Goal: Task Accomplishment & Management: Complete application form

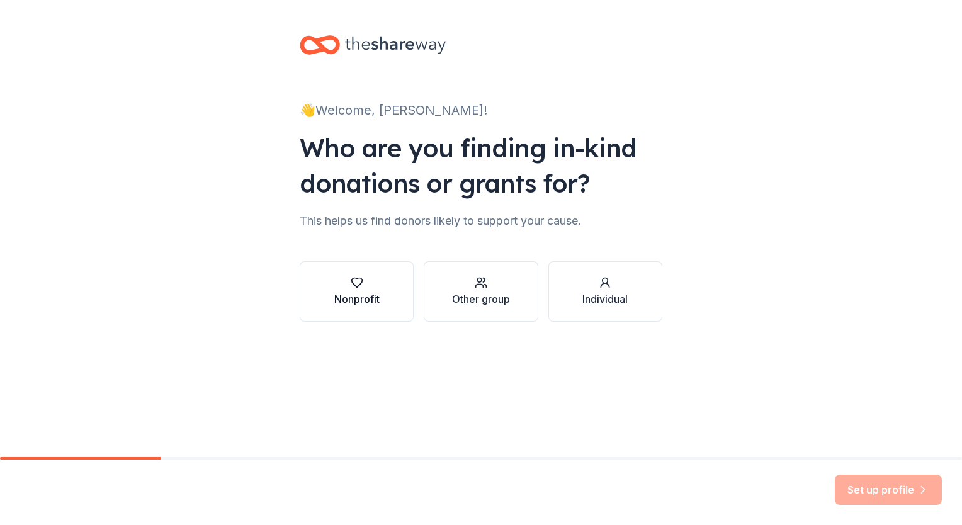
click at [351, 291] on div "Nonprofit" at bounding box center [356, 291] width 45 height 30
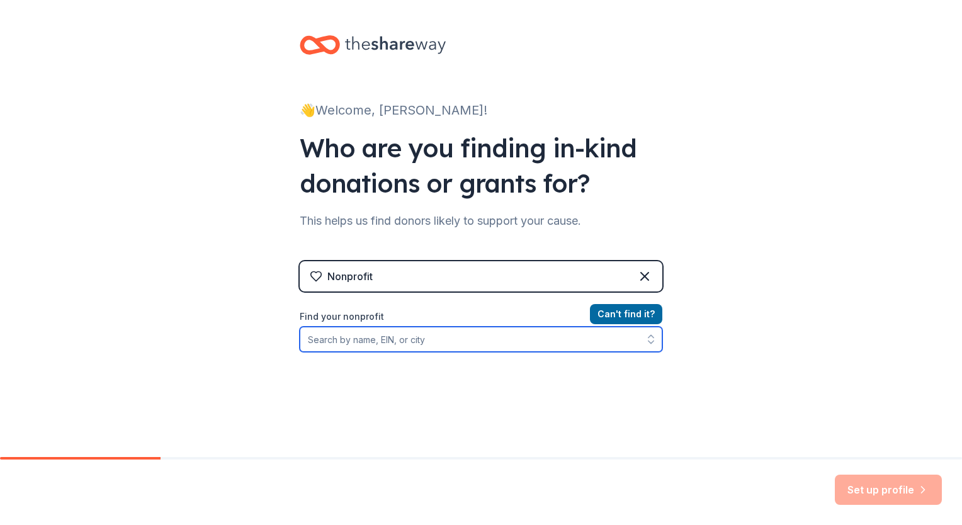
click at [433, 336] on input "Find your nonprofit" at bounding box center [481, 339] width 363 height 25
click at [394, 341] on input "Find your nonprofit" at bounding box center [481, 339] width 363 height 25
paste input "[PERSON_NAME][GEOGRAPHIC_DATA] [GEOGRAPHIC_DATA]"
type input "[PERSON_NAME][GEOGRAPHIC_DATA] [GEOGRAPHIC_DATA]"
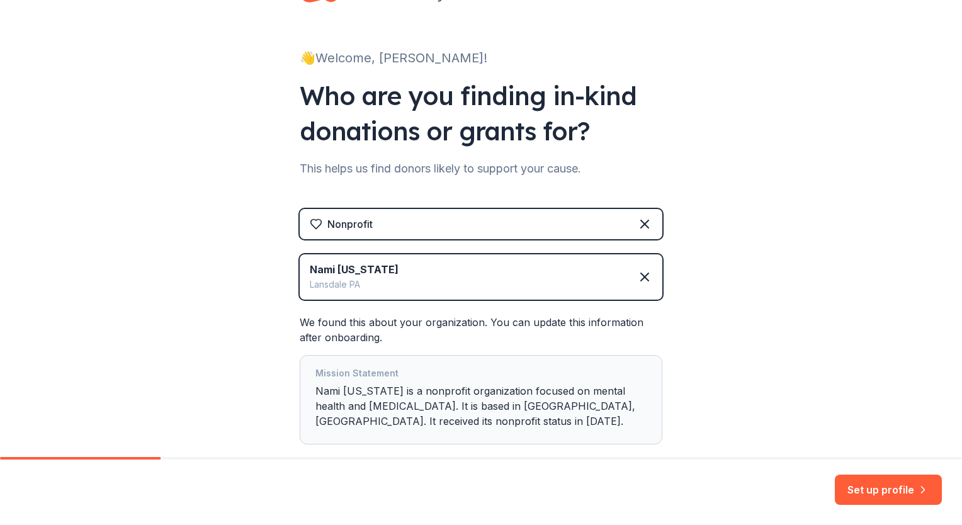
scroll to position [125, 0]
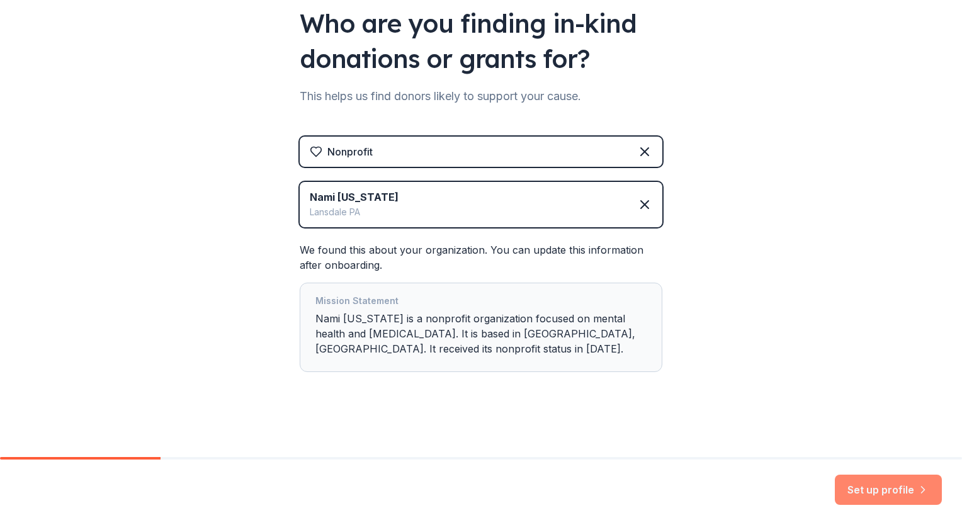
click at [874, 491] on button "Set up profile" at bounding box center [888, 490] width 107 height 30
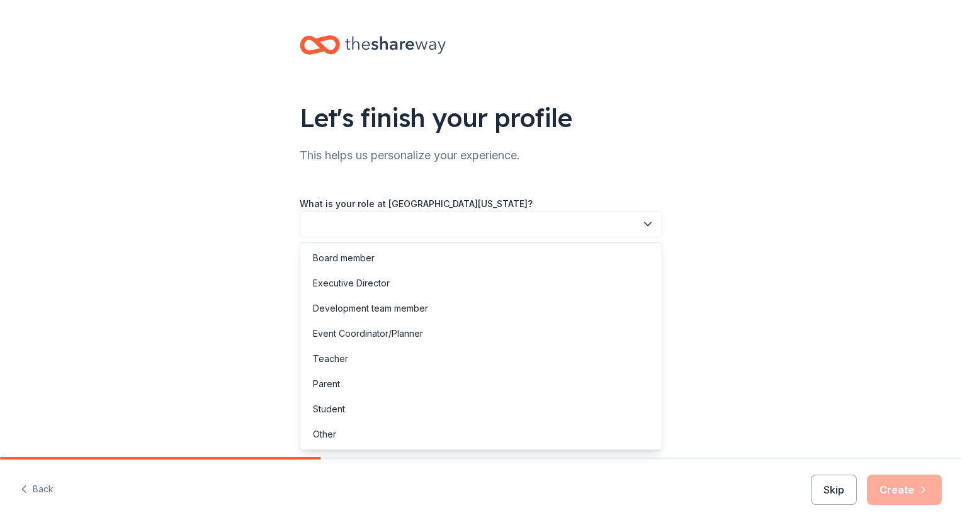
click at [389, 231] on button "button" at bounding box center [481, 224] width 363 height 26
click at [417, 306] on div "Development team member" at bounding box center [370, 308] width 115 height 15
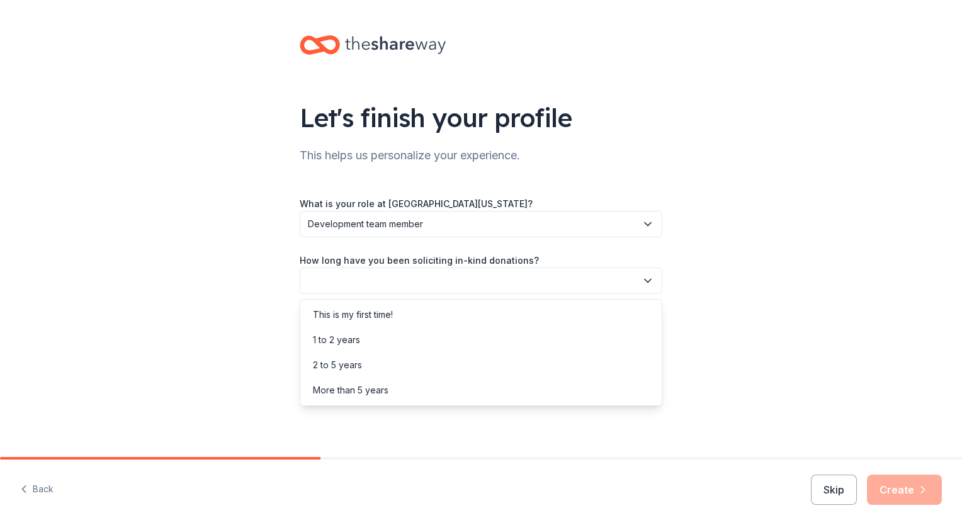
click at [441, 284] on button "button" at bounding box center [481, 281] width 363 height 26
click at [407, 388] on div "More than 5 years" at bounding box center [481, 390] width 356 height 25
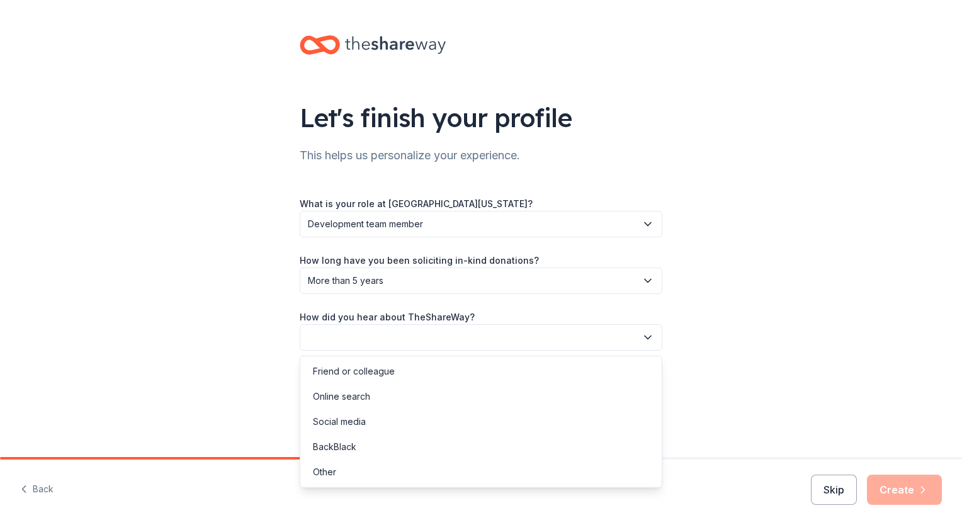
click at [395, 338] on button "button" at bounding box center [481, 337] width 363 height 26
click at [390, 369] on div "Friend or colleague" at bounding box center [354, 371] width 82 height 15
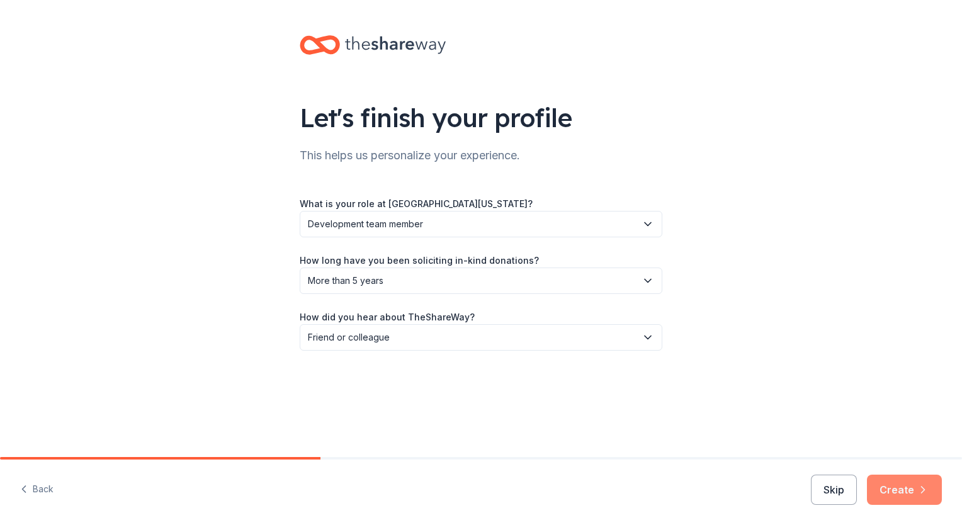
click at [912, 493] on button "Create" at bounding box center [904, 490] width 75 height 30
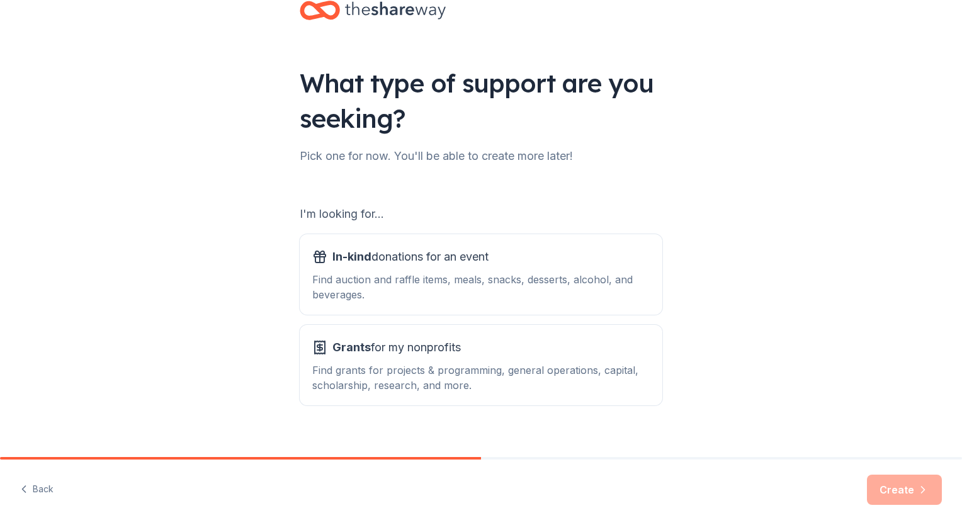
scroll to position [50, 0]
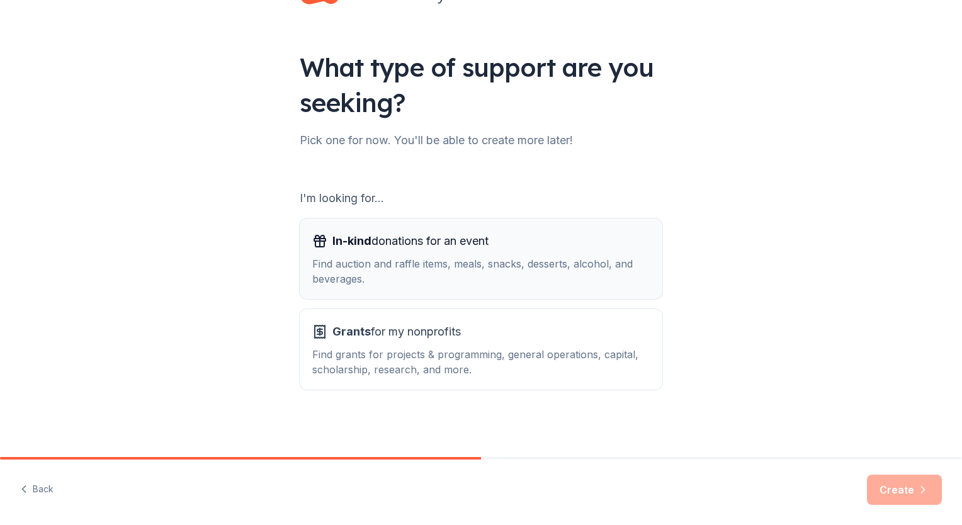
click at [422, 249] on span "In-kind donations for an event" at bounding box center [410, 241] width 156 height 20
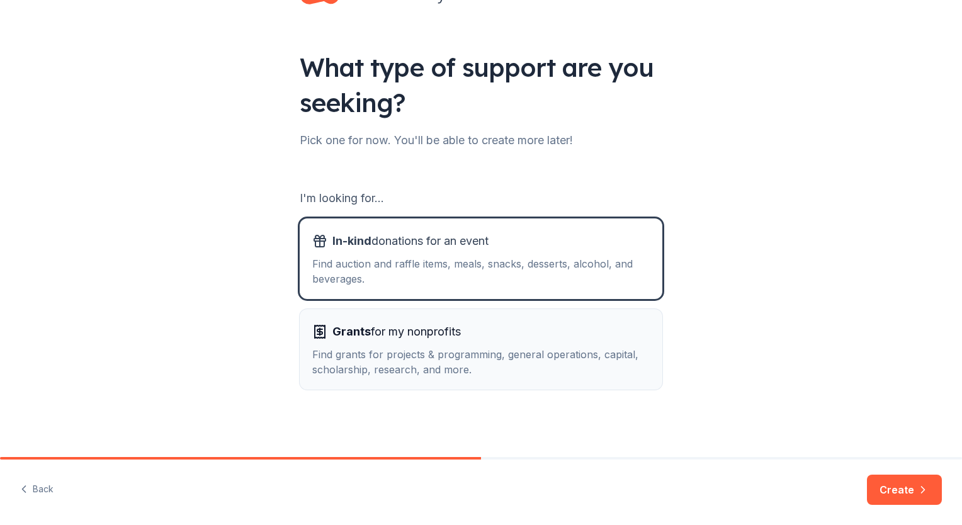
click at [441, 364] on div "Find grants for projects & programming, general operations, capital, scholarshi…" at bounding box center [481, 362] width 338 height 30
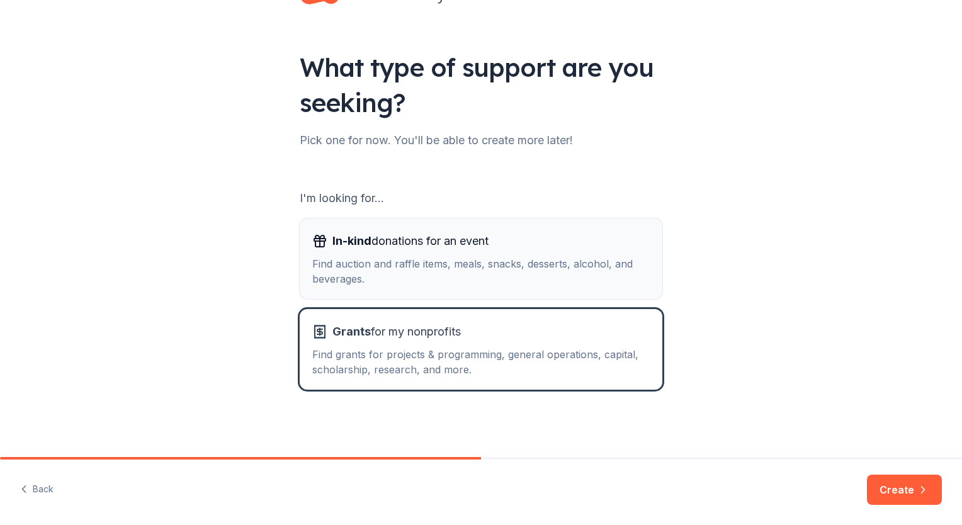
click at [429, 263] on div "Find auction and raffle items, meals, snacks, desserts, alcohol, and beverages." at bounding box center [481, 271] width 338 height 30
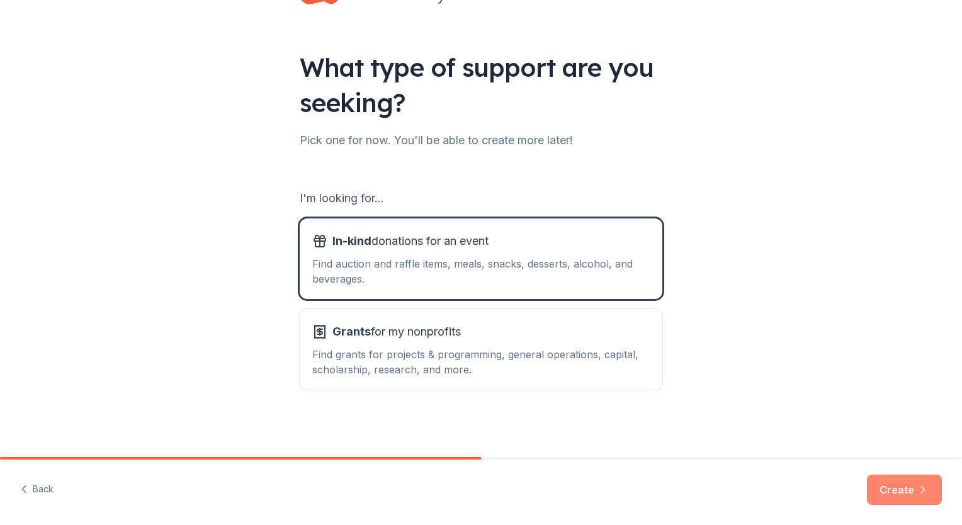
click at [907, 491] on button "Create" at bounding box center [904, 490] width 75 height 30
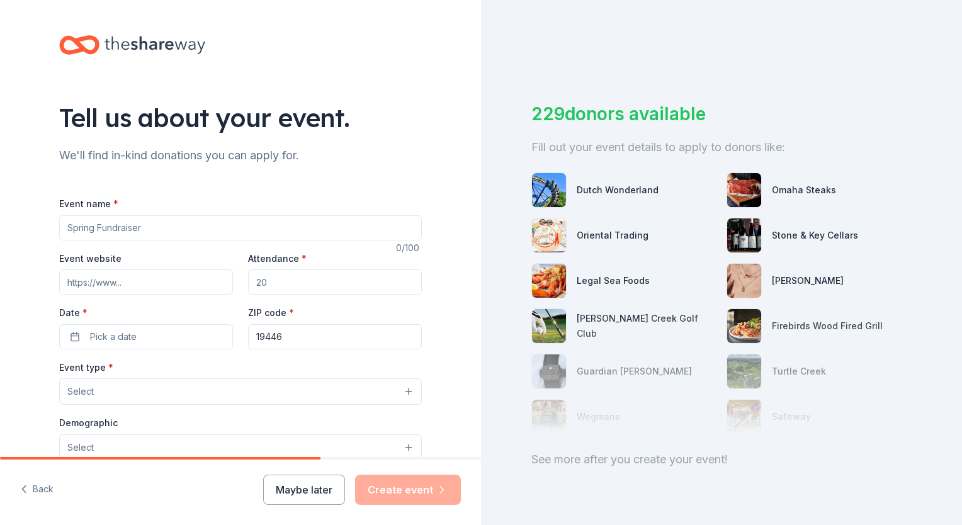
click at [206, 226] on input "Event name *" at bounding box center [240, 227] width 363 height 25
type input "Benefit of the Brain"
click at [161, 291] on input "Event website" at bounding box center [146, 282] width 174 height 25
paste input "[URL][DOMAIN_NAME]"
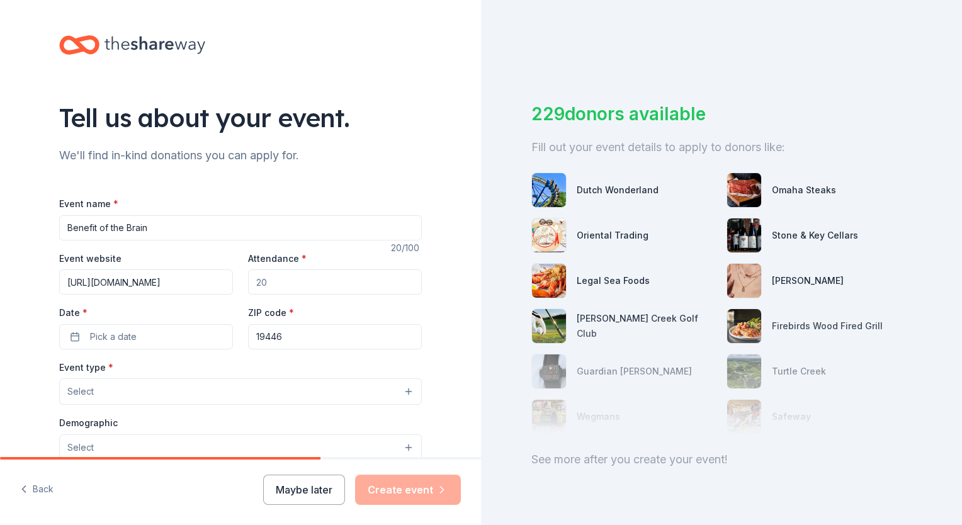
type input "[URL][DOMAIN_NAME]"
click at [367, 276] on input "Attendance *" at bounding box center [335, 282] width 174 height 25
click at [302, 278] on input "Attendance *" at bounding box center [335, 282] width 174 height 25
type input "75"
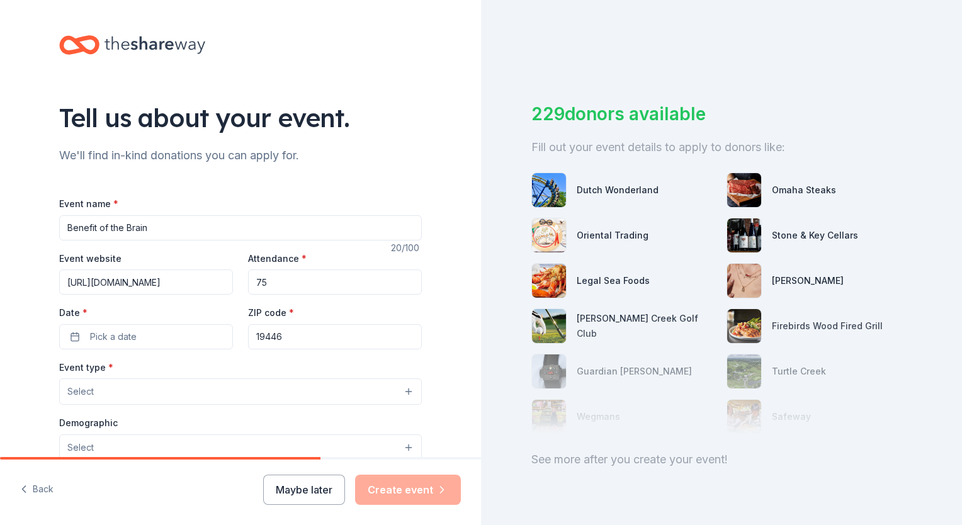
click at [438, 363] on div "Tell us about your event. We'll find in-kind donations you can apply for. Event…" at bounding box center [240, 419] width 481 height 838
click at [147, 337] on button "Pick a date" at bounding box center [146, 336] width 174 height 25
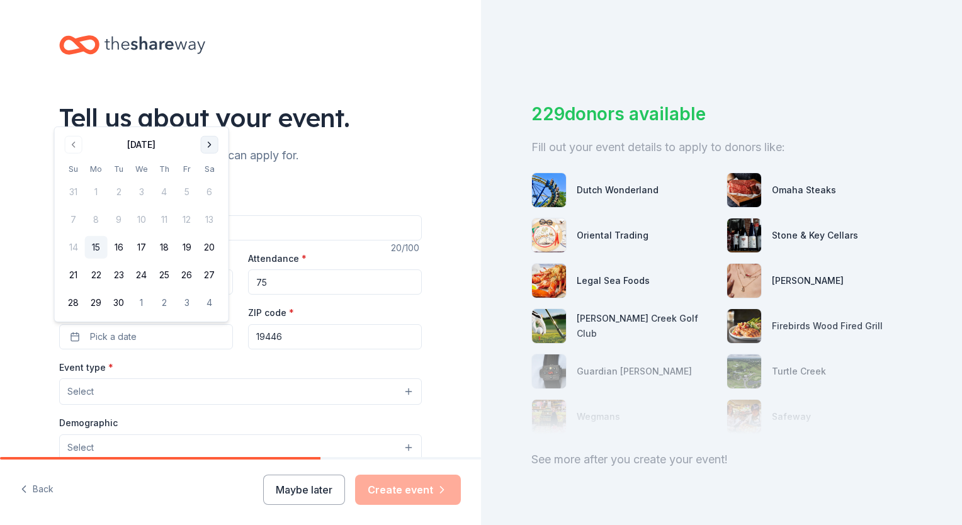
click at [206, 145] on button "Go to next month" at bounding box center [210, 145] width 18 height 18
click at [169, 246] on button "20" at bounding box center [164, 247] width 23 height 23
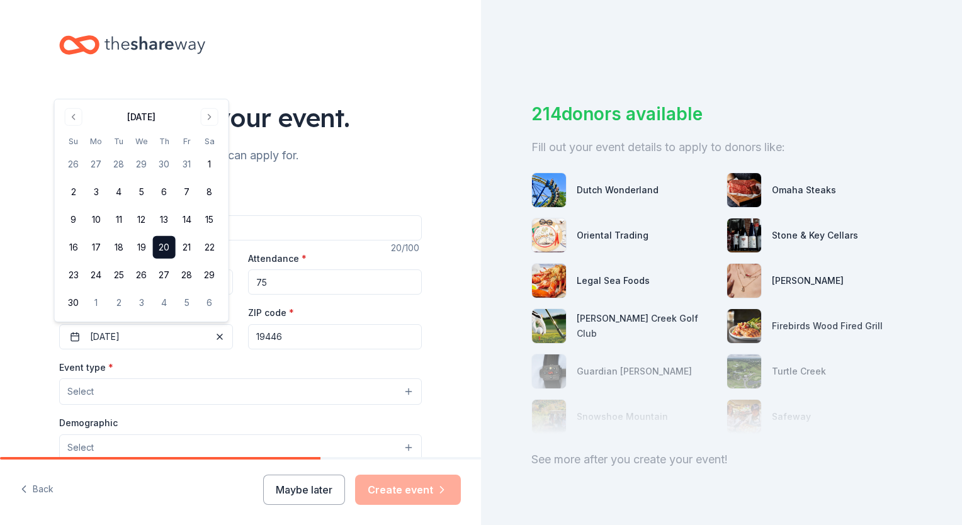
click at [330, 347] on input "19446" at bounding box center [335, 336] width 174 height 25
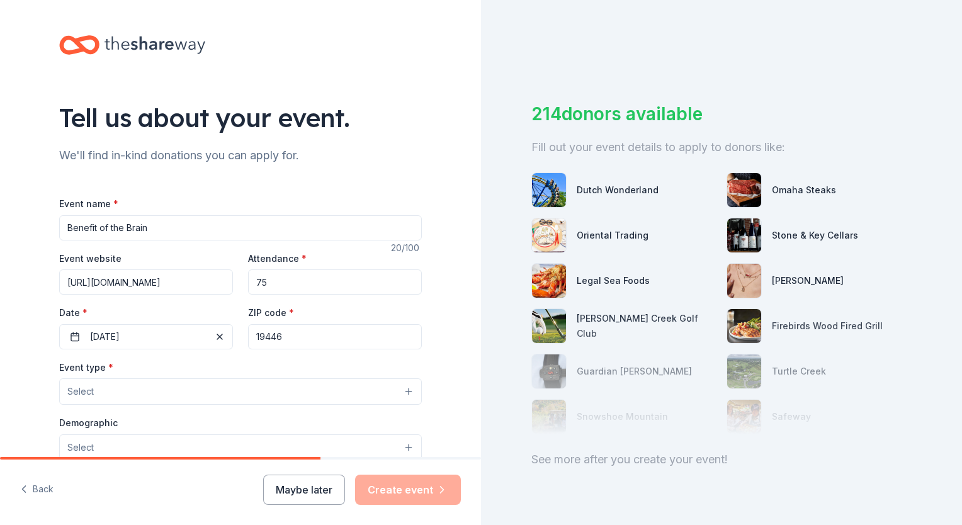
drag, startPoint x: 293, startPoint y: 336, endPoint x: 232, endPoint y: 338, distance: 61.1
click at [232, 338] on div "Event website [URL][DOMAIN_NAME] Attendance * 75 Date * [DATE] ZIP code * 19446" at bounding box center [240, 300] width 363 height 99
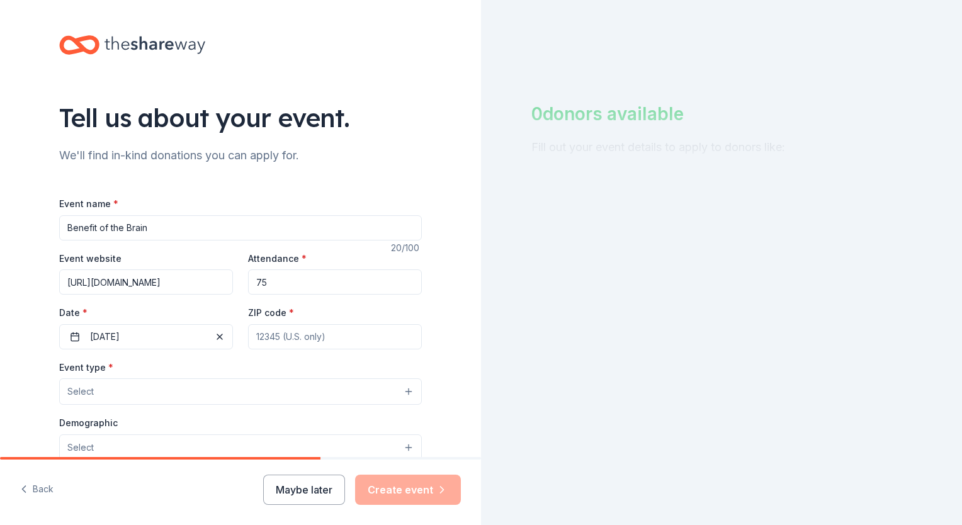
click at [300, 338] on input "ZIP code *" at bounding box center [335, 336] width 174 height 25
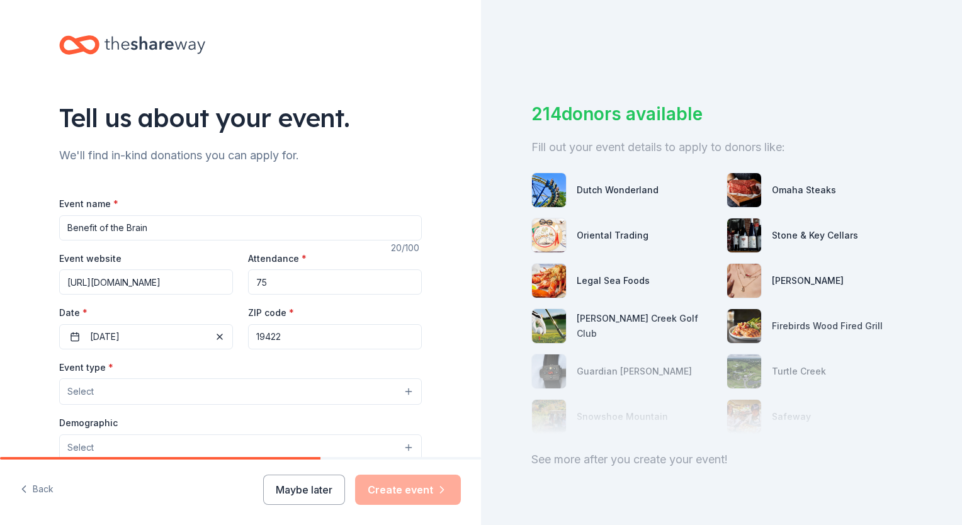
type input "19422"
click at [363, 387] on button "Select" at bounding box center [240, 391] width 363 height 26
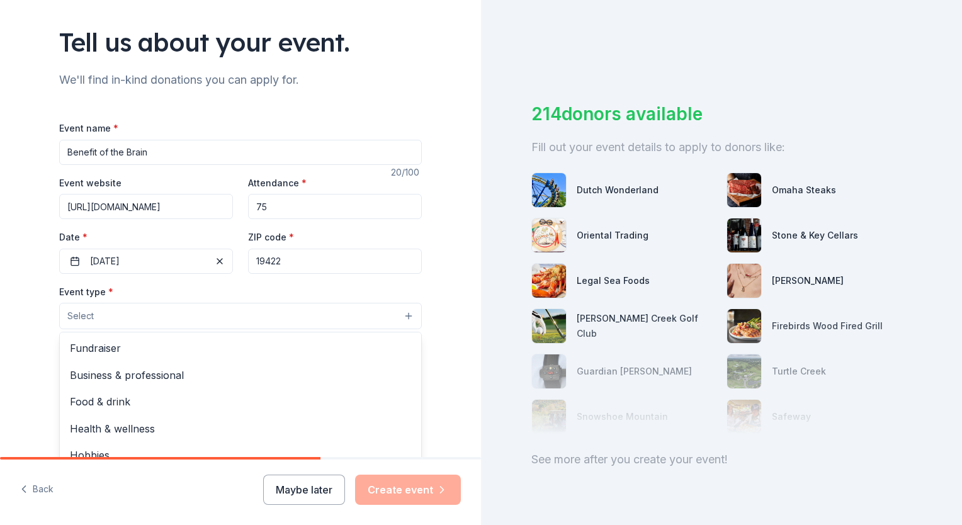
scroll to position [126, 0]
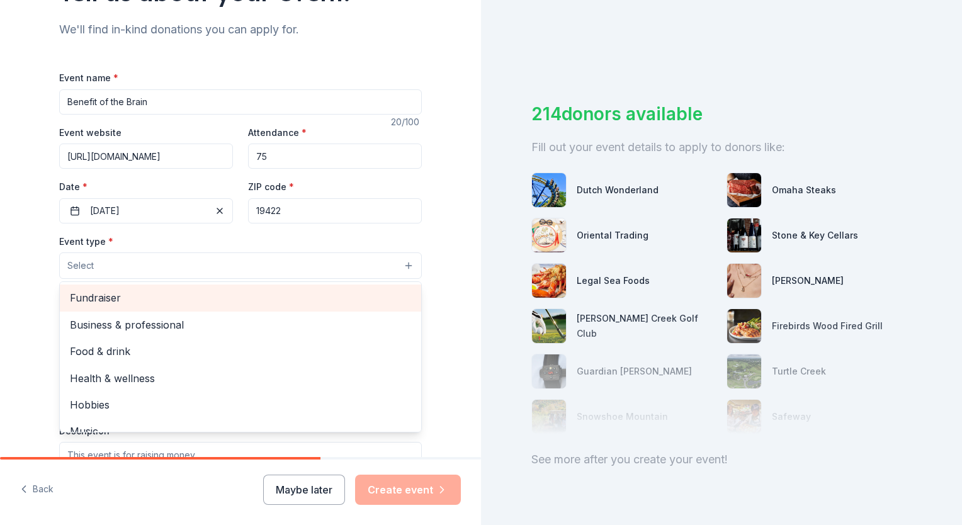
click at [94, 297] on span "Fundraiser" at bounding box center [240, 298] width 341 height 16
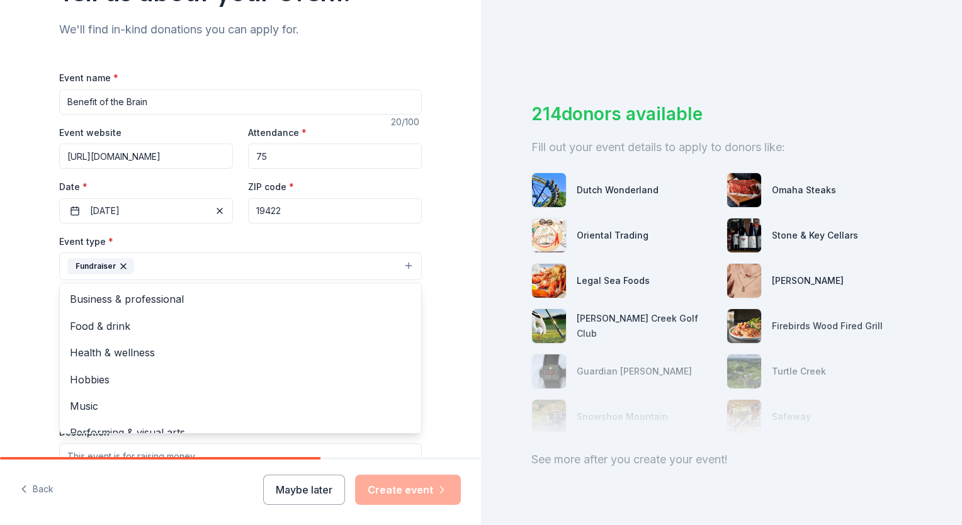
click at [431, 315] on div "Tell us about your event. We'll find in-kind donations you can apply for. Event…" at bounding box center [240, 293] width 403 height 839
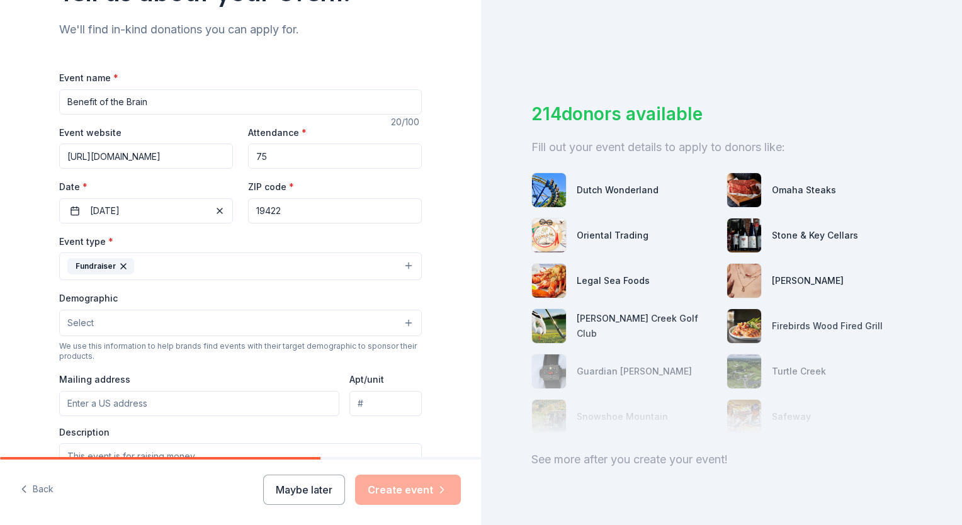
scroll to position [252, 0]
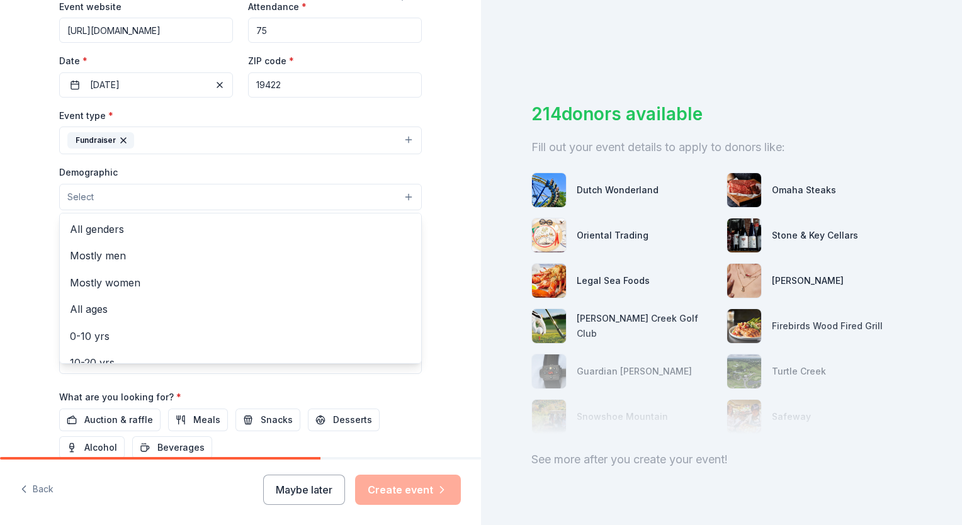
click at [402, 198] on button "Select" at bounding box center [240, 197] width 363 height 26
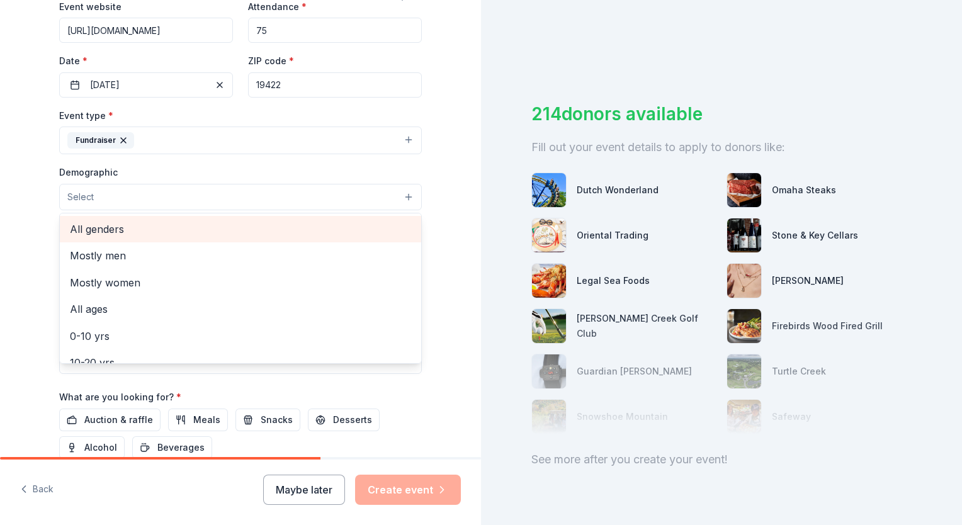
click at [207, 232] on span "All genders" at bounding box center [240, 229] width 341 height 16
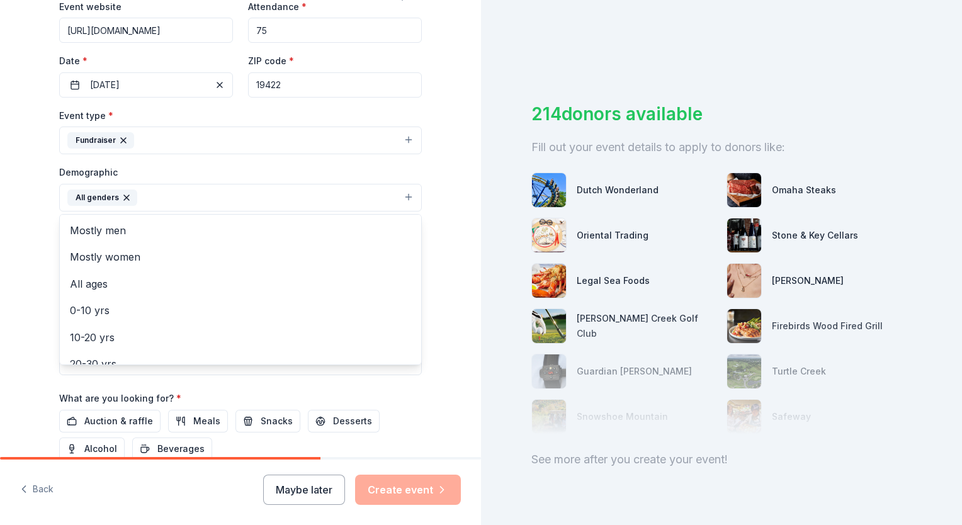
click at [437, 242] on div "Tell us about your event. We'll find in-kind donations you can apply for. Event…" at bounding box center [240, 168] width 481 height 841
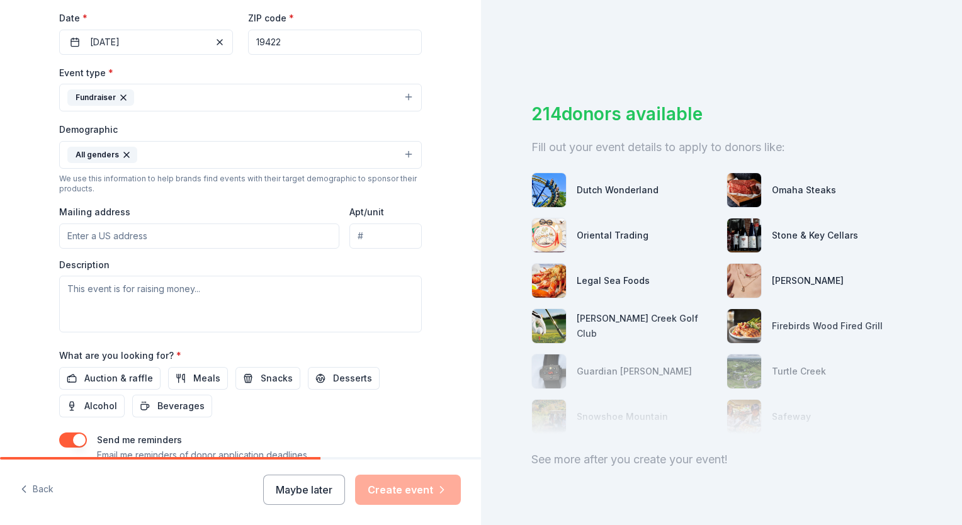
scroll to position [315, 0]
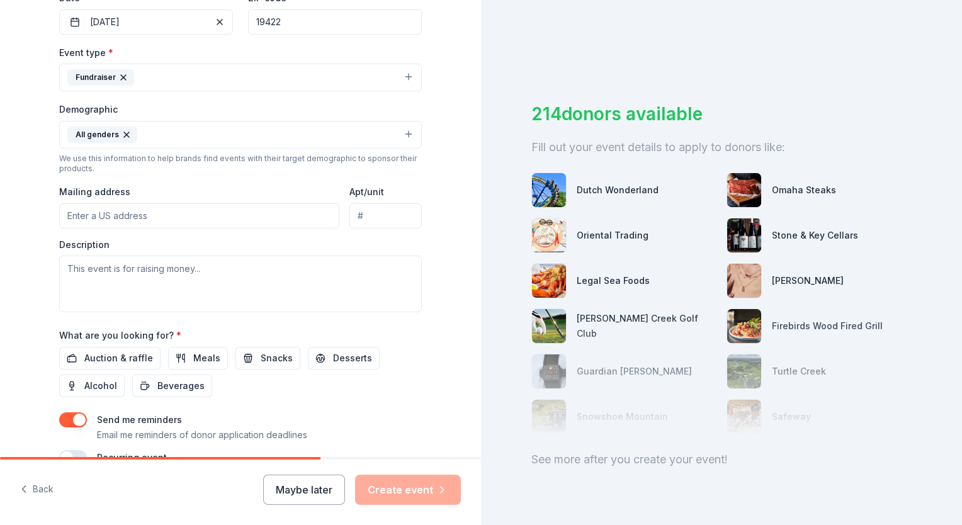
click at [143, 212] on input "Mailing address" at bounding box center [199, 215] width 280 height 25
click at [186, 213] on input "Mailing address" at bounding box center [199, 215] width 280 height 25
paste input "[PERSON_NAME][GEOGRAPHIC_DATA] [GEOGRAPHIC_DATA]"
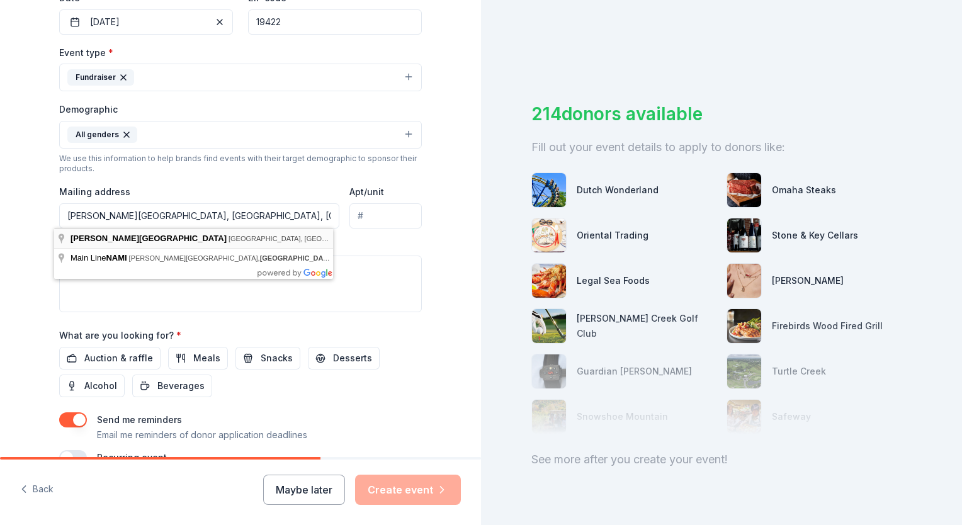
type input "[STREET_ADDRESS]"
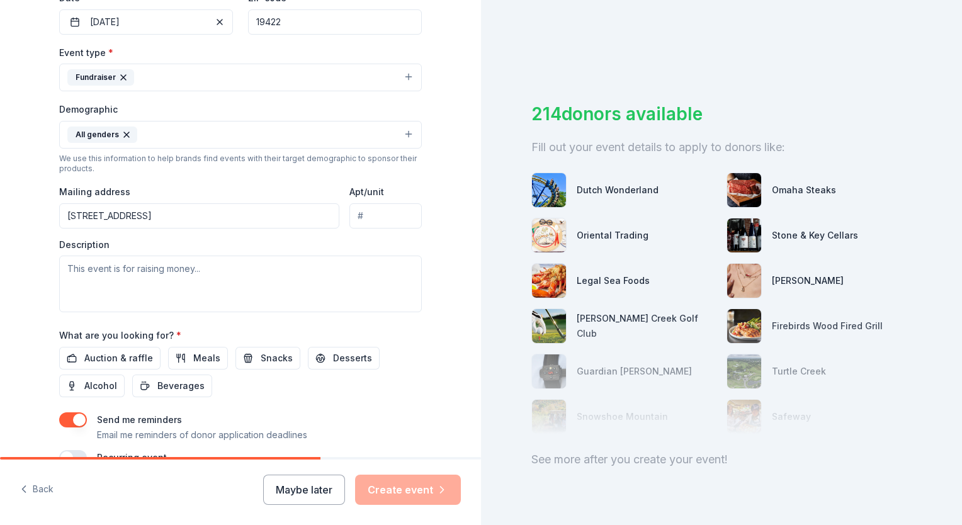
click at [364, 213] on input "Apt/unit" at bounding box center [385, 215] width 72 height 25
type input "204"
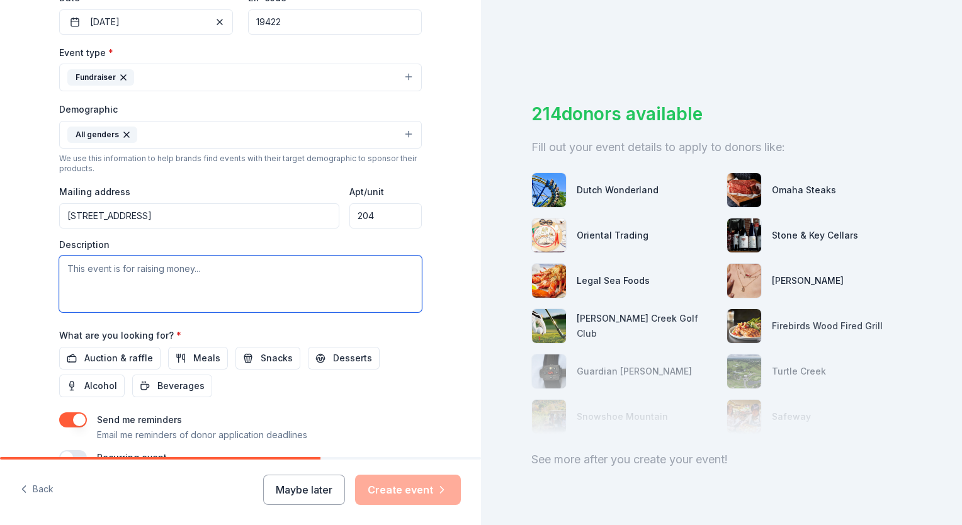
drag, startPoint x: 181, startPoint y: 275, endPoint x: 193, endPoint y: 282, distance: 14.2
click at [181, 275] on textarea at bounding box center [240, 284] width 363 height 57
click at [133, 276] on textarea at bounding box center [240, 284] width 363 height 57
paste textarea "All proceeds from the event stay in the community to support the mission-driven…"
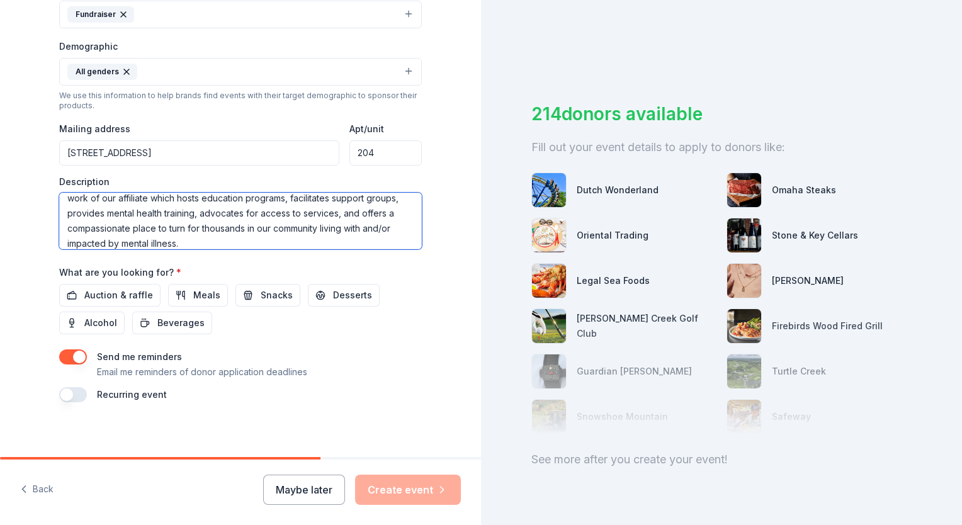
scroll to position [383, 0]
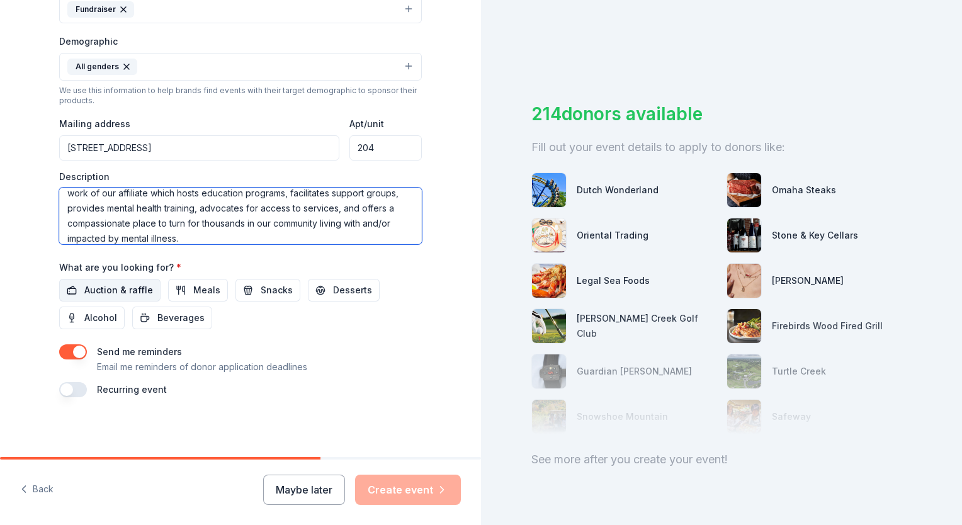
type textarea "All proceeds from the event stay in the community to support the mission-driven…"
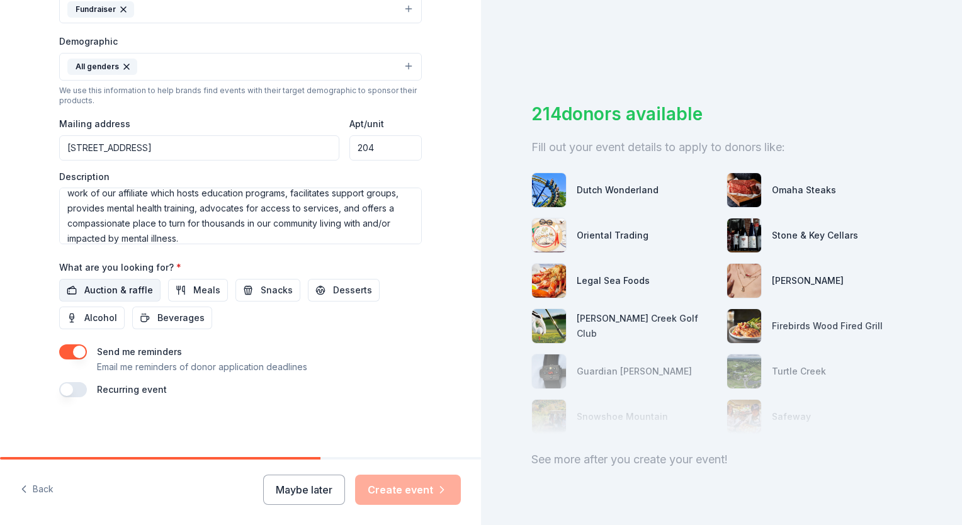
click at [75, 288] on button "Auction & raffle" at bounding box center [109, 290] width 101 height 23
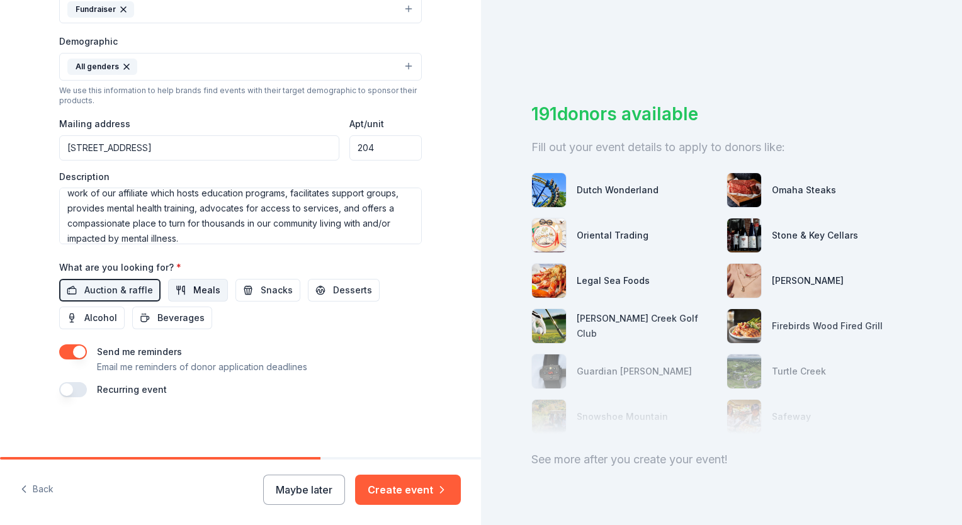
click at [193, 295] on span "Meals" at bounding box center [206, 290] width 27 height 15
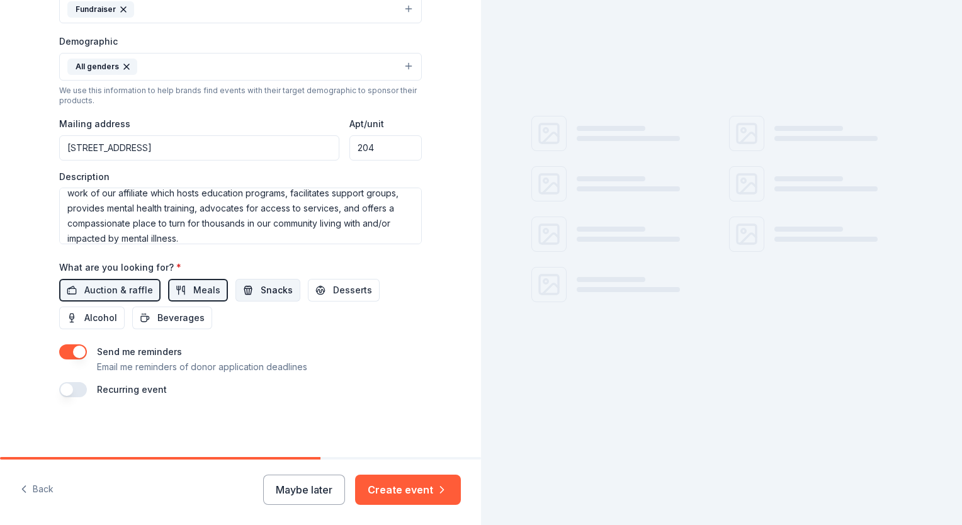
click at [275, 293] on span "Snacks" at bounding box center [277, 290] width 32 height 15
click at [343, 291] on span "Desserts" at bounding box center [352, 290] width 39 height 15
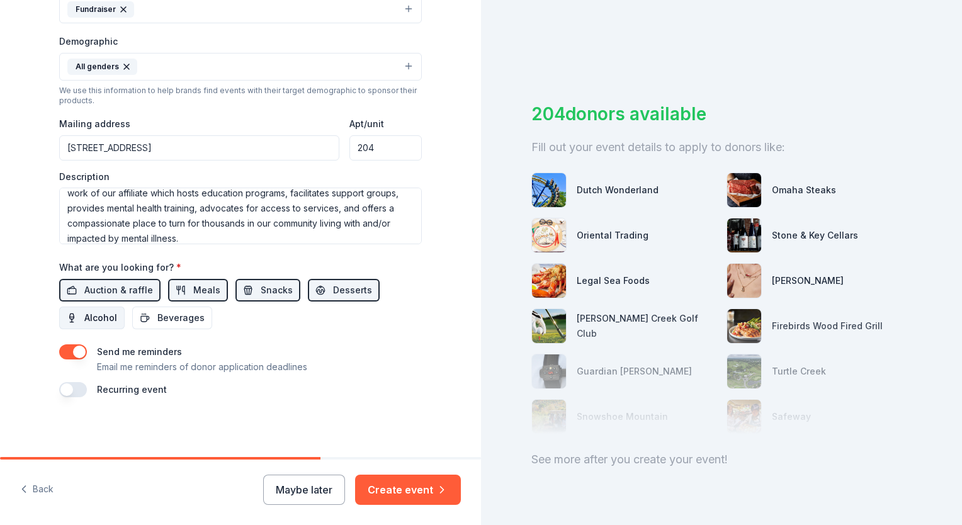
click at [79, 321] on button "Alcohol" at bounding box center [91, 318] width 65 height 23
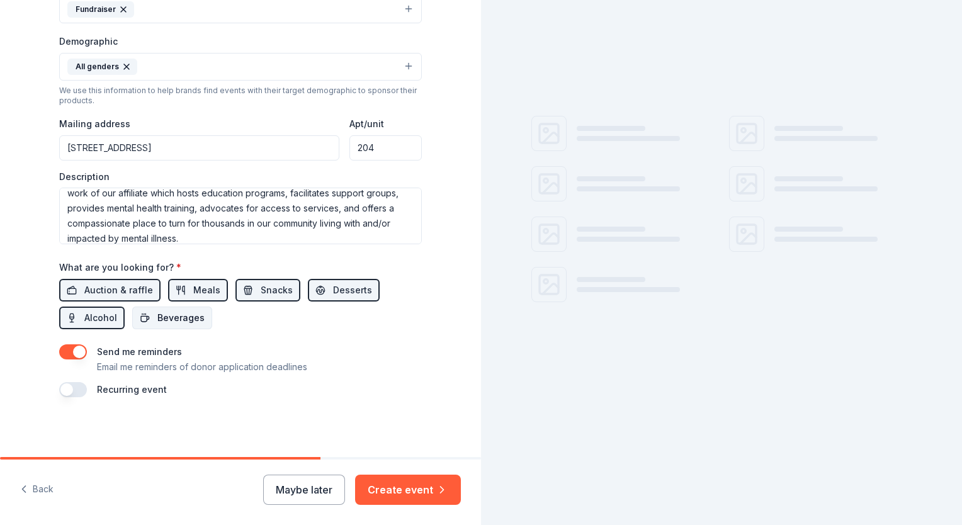
click at [157, 320] on span "Beverages" at bounding box center [180, 317] width 47 height 15
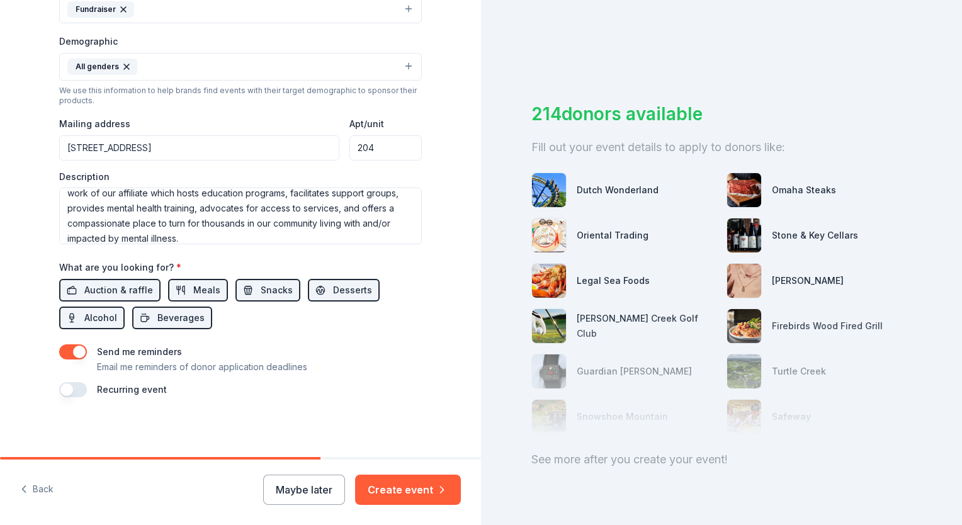
click at [72, 390] on button "button" at bounding box center [73, 389] width 28 height 15
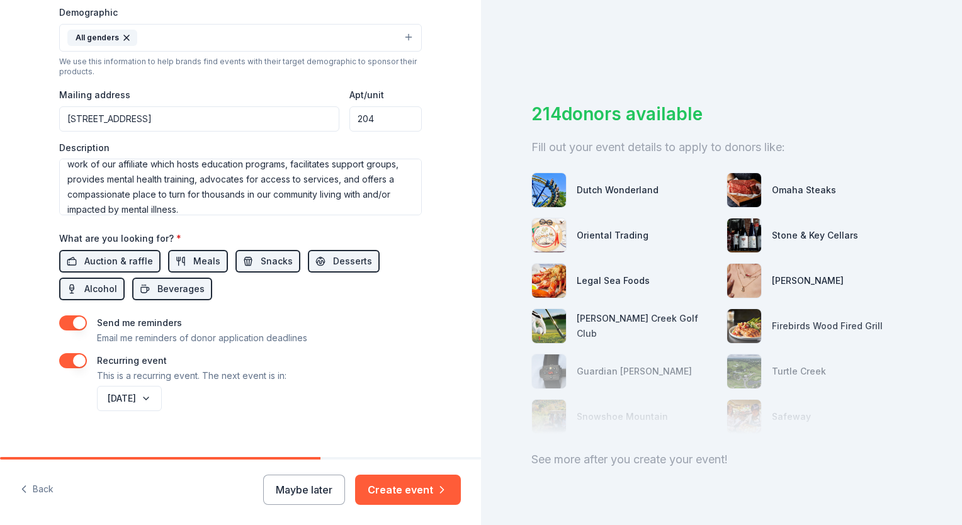
scroll to position [428, 0]
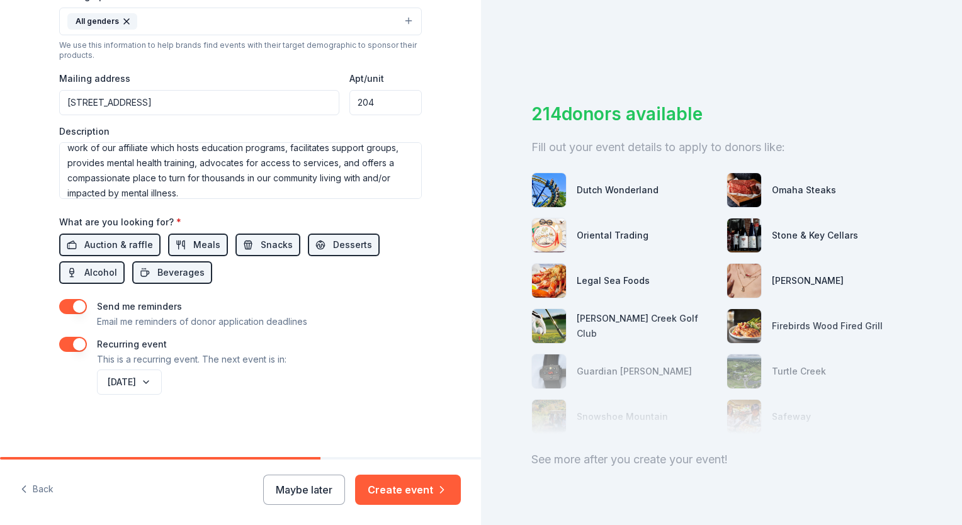
click at [368, 369] on div "[DATE]" at bounding box center [257, 382] width 327 height 30
click at [417, 492] on button "Create event" at bounding box center [408, 490] width 106 height 30
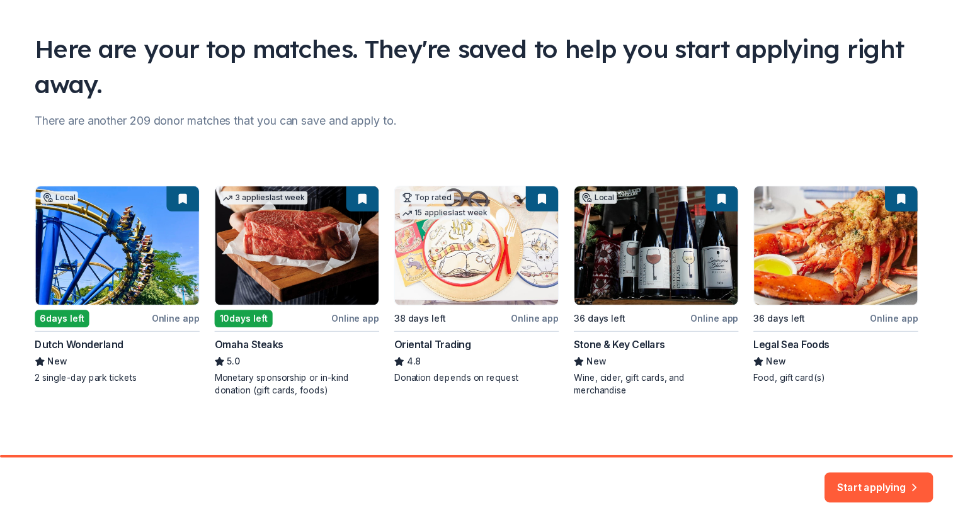
scroll to position [72, 0]
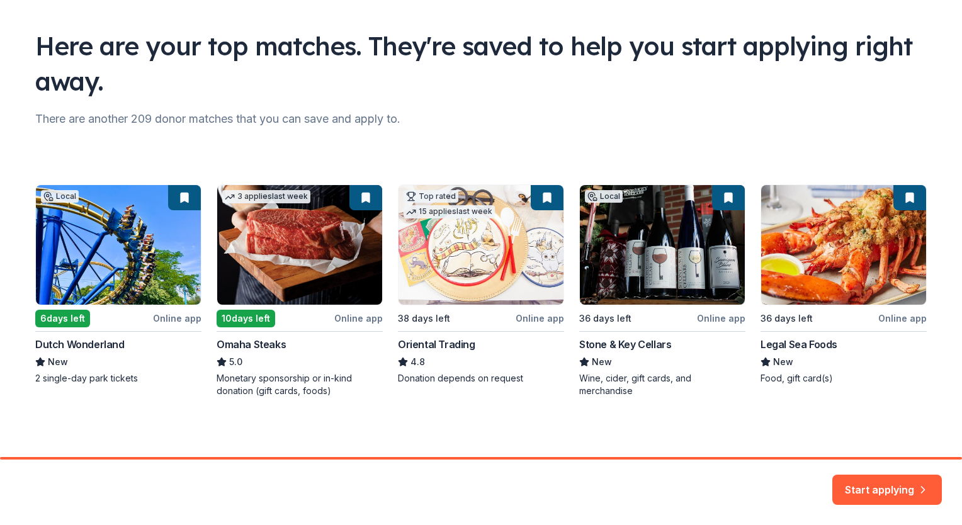
click at [103, 244] on div "Local 6 days left Online app Dutch Wonderland New 2 single-day park tickets 3 a…" at bounding box center [481, 290] width 892 height 213
click at [880, 480] on button "Start applying" at bounding box center [887, 482] width 110 height 30
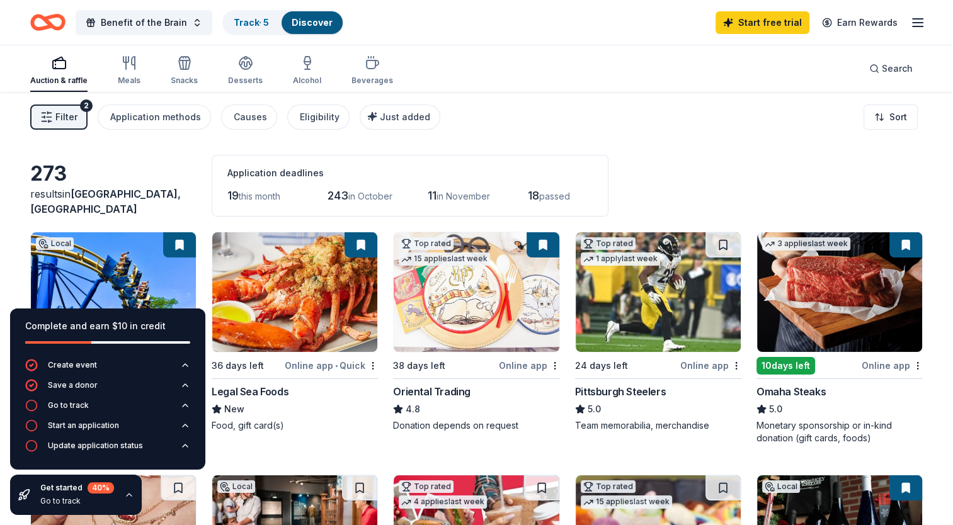
click at [82, 281] on img at bounding box center [113, 292] width 165 height 120
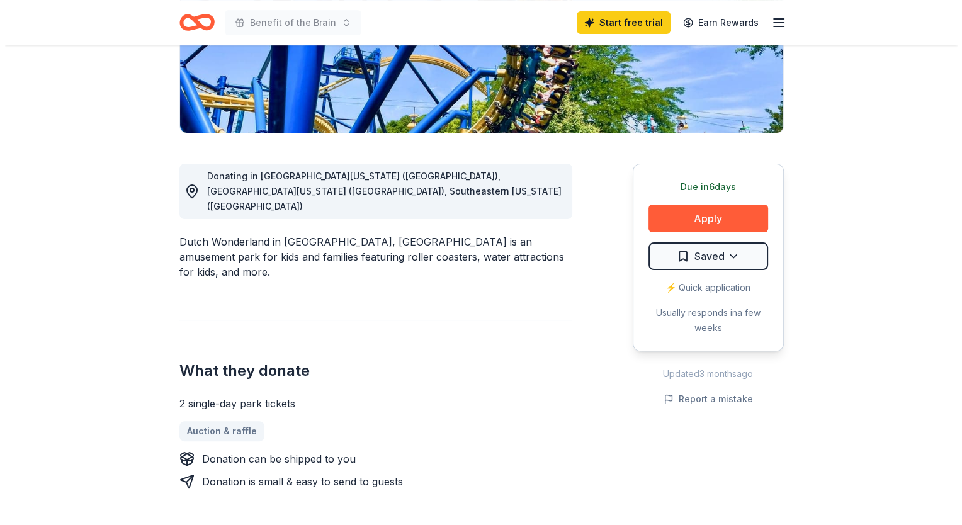
scroll to position [252, 0]
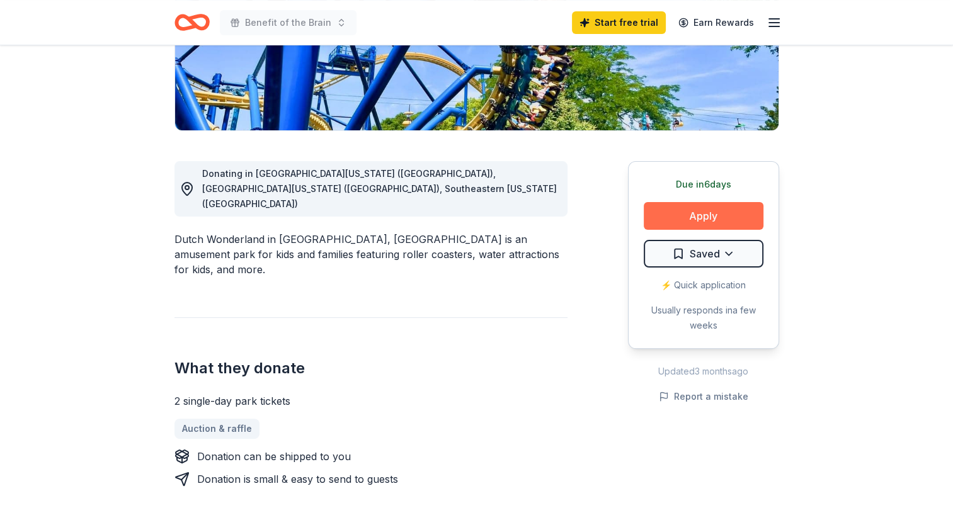
click at [703, 212] on button "Apply" at bounding box center [704, 216] width 120 height 28
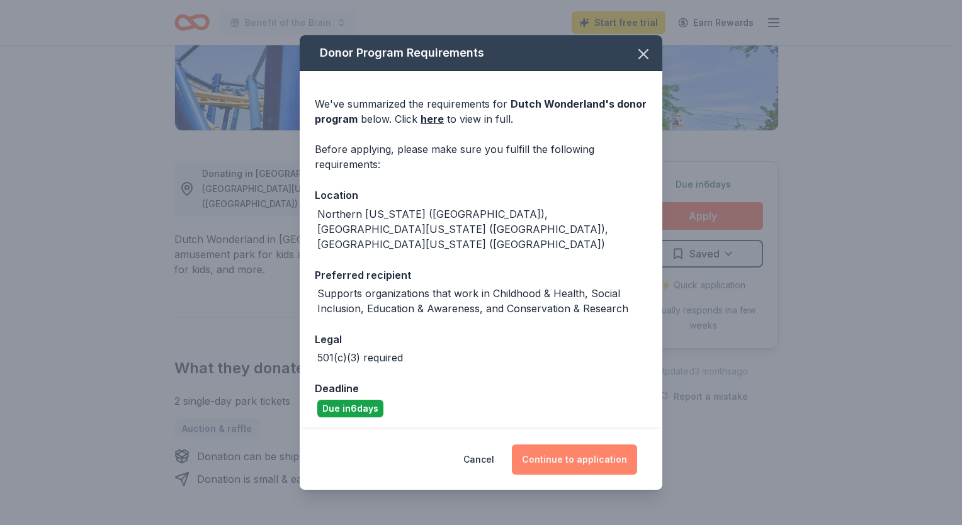
click at [588, 457] on button "Continue to application" at bounding box center [574, 460] width 125 height 30
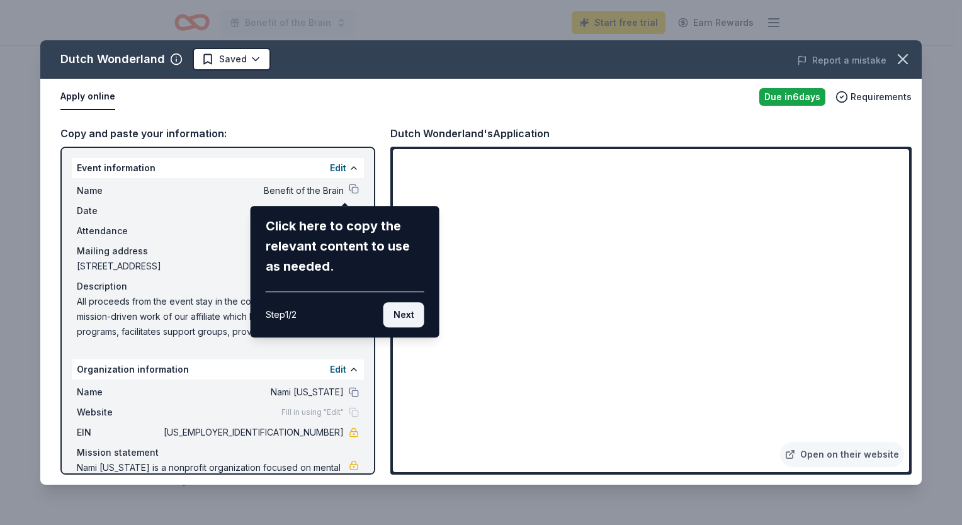
click at [411, 316] on button "Next" at bounding box center [403, 314] width 41 height 25
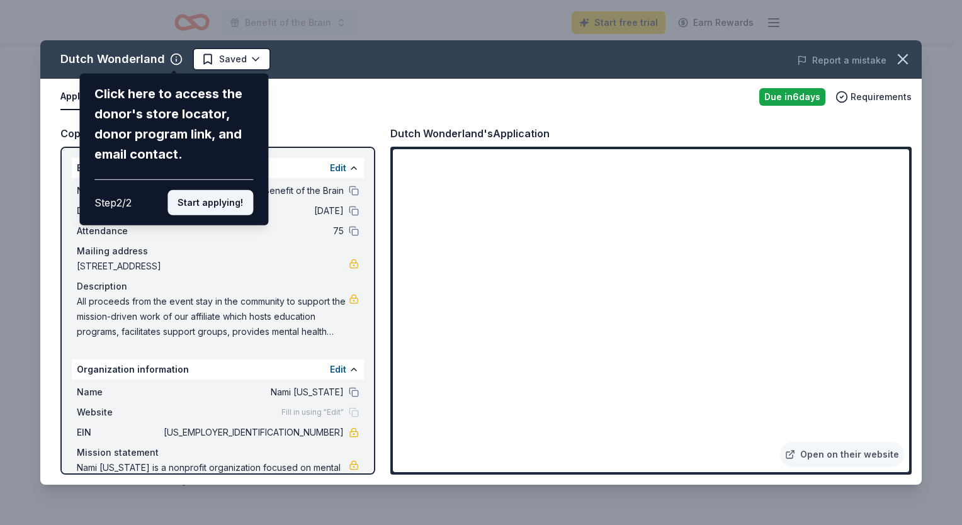
click at [191, 201] on button "Start applying!" at bounding box center [210, 202] width 86 height 25
